Goal: Task Accomplishment & Management: Use online tool/utility

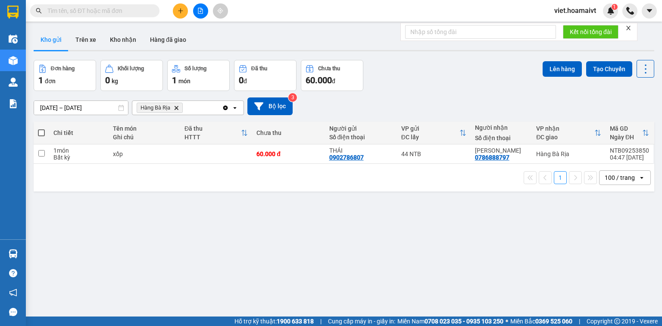
click at [179, 107] on span "Hàng Bà Rịa Delete" at bounding box center [160, 108] width 46 height 10
click at [175, 106] on icon "Hàng Bà Rịa, close by backspace" at bounding box center [176, 108] width 4 height 4
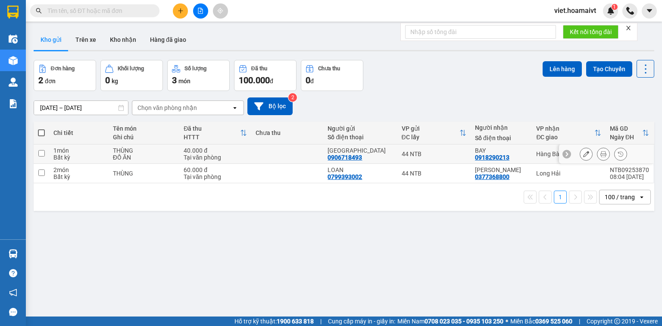
click at [159, 161] on td "THÙNG ĐỒ ĂN" at bounding box center [144, 153] width 71 height 19
checkbox input "true"
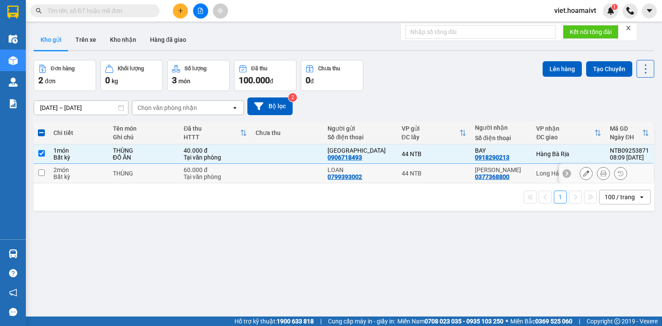
click at [168, 179] on td "THÙNG" at bounding box center [144, 173] width 71 height 19
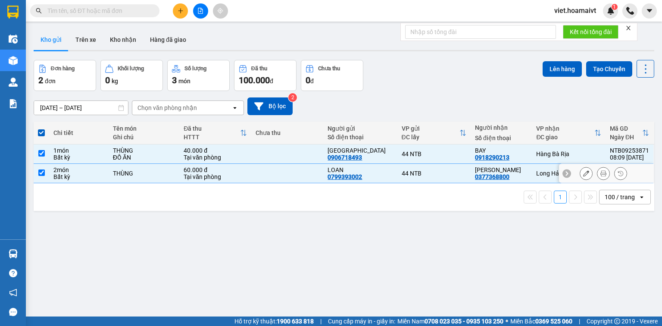
click at [286, 170] on td at bounding box center [287, 173] width 72 height 19
checkbox input "false"
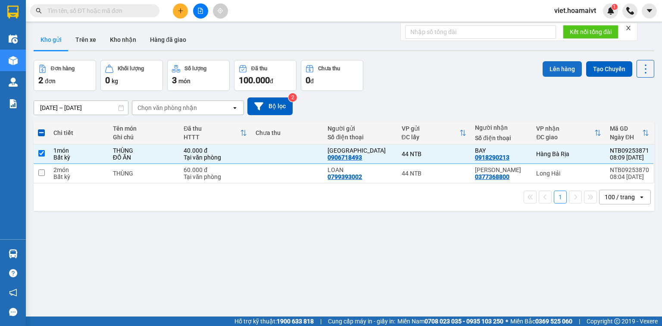
click at [555, 70] on button "Lên hàng" at bounding box center [561, 69] width 39 height 16
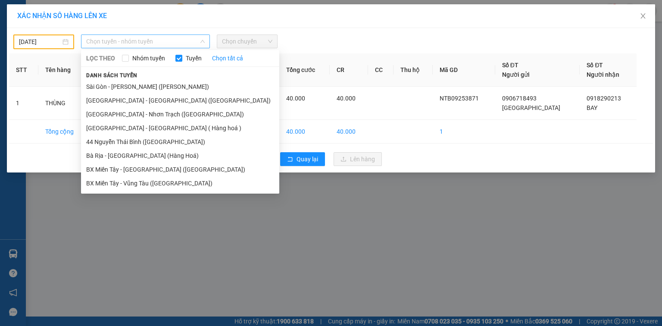
click at [161, 44] on span "Chọn tuyến - nhóm tuyến" at bounding box center [145, 41] width 118 height 13
click at [26, 40] on input "[DATE]" at bounding box center [40, 41] width 42 height 9
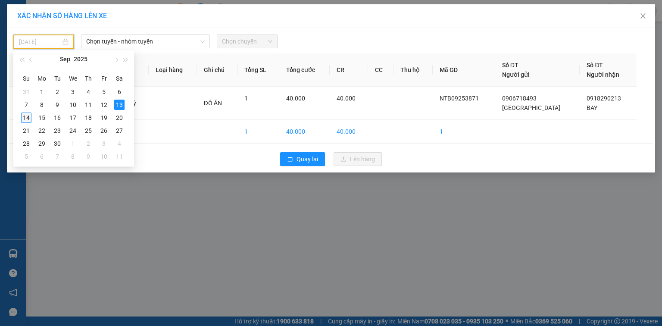
click at [24, 118] on div "14" at bounding box center [26, 117] width 10 height 10
type input "[DATE]"
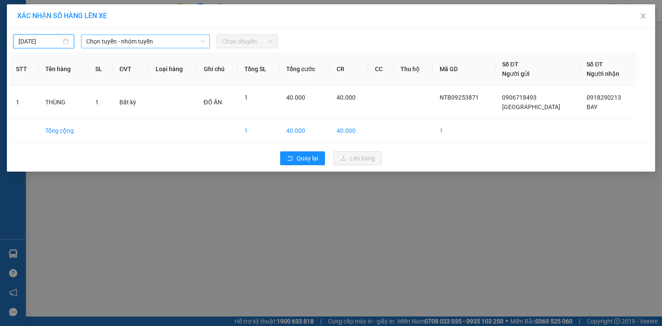
click at [121, 43] on span "Chọn tuyến - nhóm tuyến" at bounding box center [145, 41] width 118 height 13
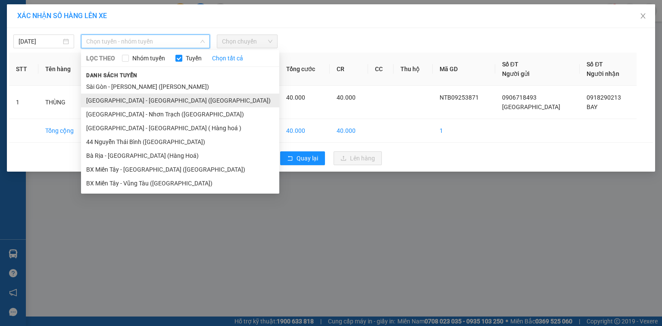
click at [145, 102] on li "[GEOGRAPHIC_DATA] - [GEOGRAPHIC_DATA] ([GEOGRAPHIC_DATA])" at bounding box center [180, 100] width 198 height 14
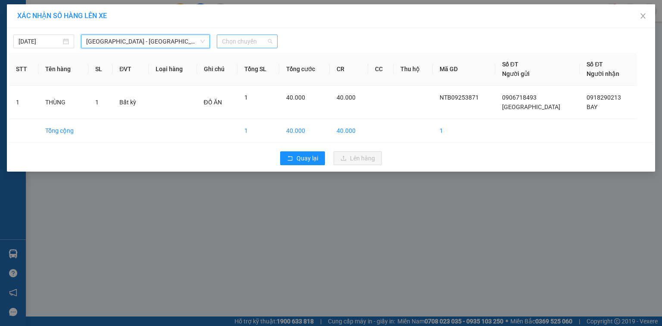
click at [243, 43] on span "Chọn chuyến" at bounding box center [247, 41] width 50 height 13
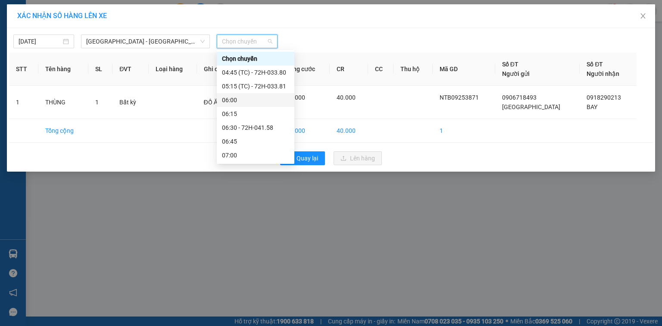
scroll to position [138, 0]
click at [265, 72] on div "08:00 - 72H-033.08" at bounding box center [255, 72] width 67 height 9
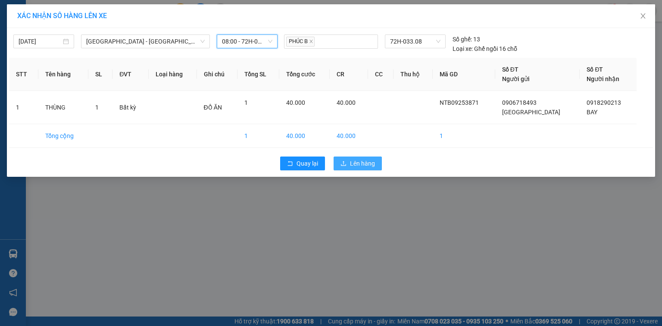
click at [357, 164] on span "Lên hàng" at bounding box center [362, 163] width 25 height 9
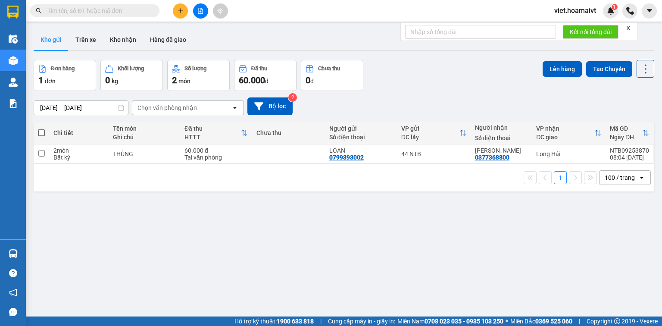
click at [183, 110] on div "Chọn văn phòng nhận" at bounding box center [166, 107] width 59 height 9
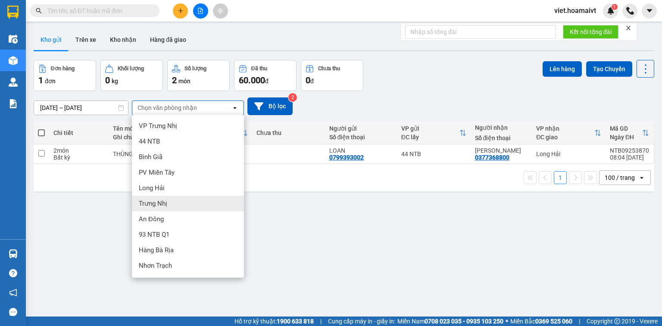
click at [376, 252] on div "ver 1.8.143 Kho gửi Trên xe Kho nhận Hàng đã giao Đơn hàng 1 đơn Khối lượng 0 k…" at bounding box center [343, 189] width 627 height 326
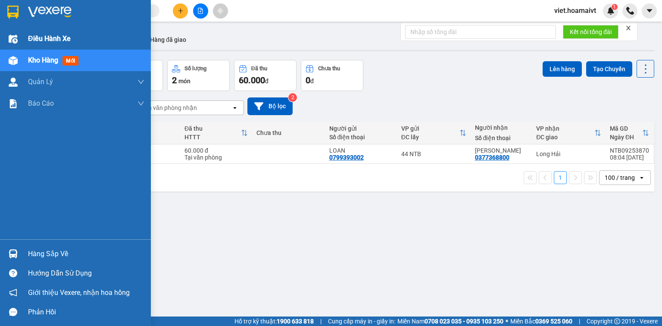
click at [37, 38] on span "Điều hành xe" at bounding box center [49, 38] width 43 height 11
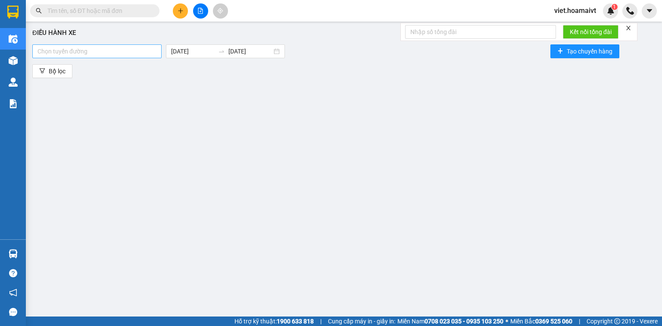
click at [149, 53] on div at bounding box center [96, 51] width 125 height 10
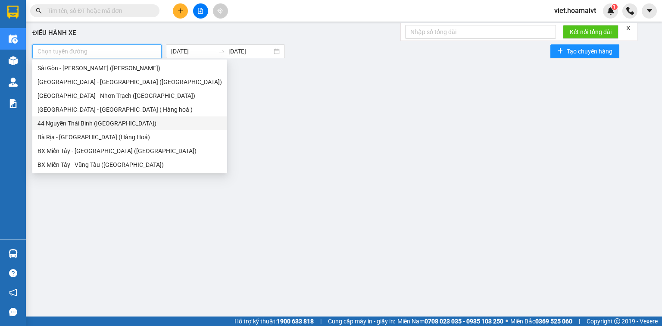
click at [124, 124] on div "44 Nguyễn Thái Bình ([GEOGRAPHIC_DATA])" at bounding box center [129, 122] width 184 height 9
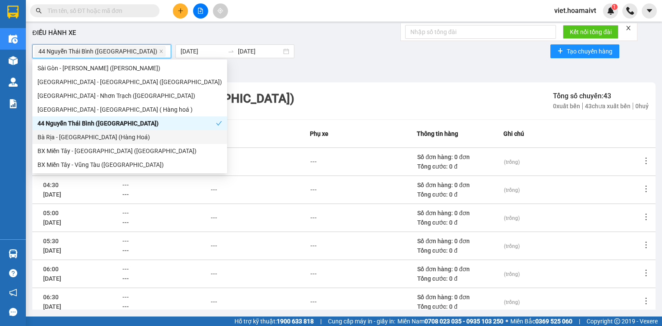
scroll to position [153, 0]
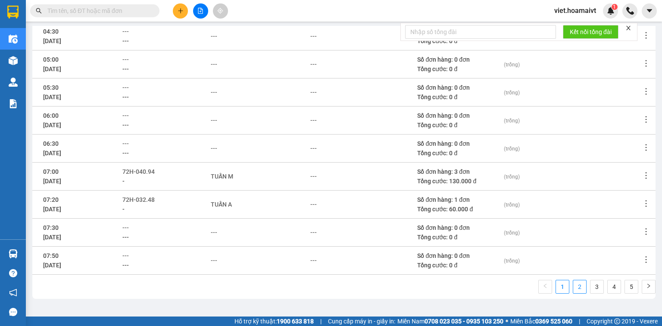
click at [573, 286] on link "2" at bounding box center [579, 286] width 13 height 13
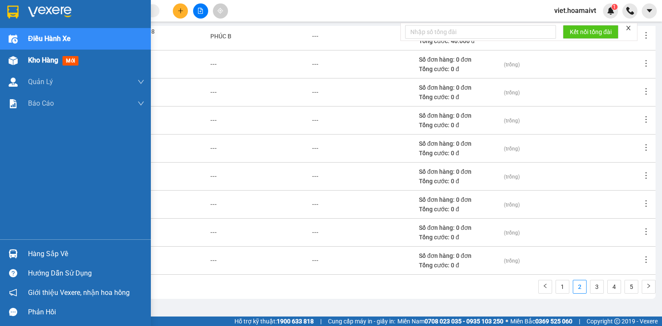
click at [43, 64] on span "Kho hàng" at bounding box center [43, 60] width 30 height 8
